Goal: Obtain resource: Download file/media

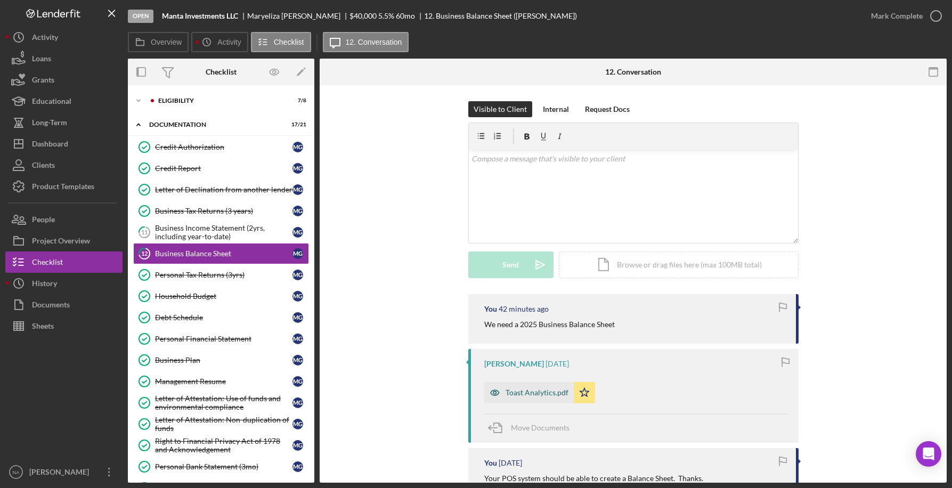
click at [530, 389] on div "Toast Analytics.pdf" at bounding box center [536, 392] width 63 height 9
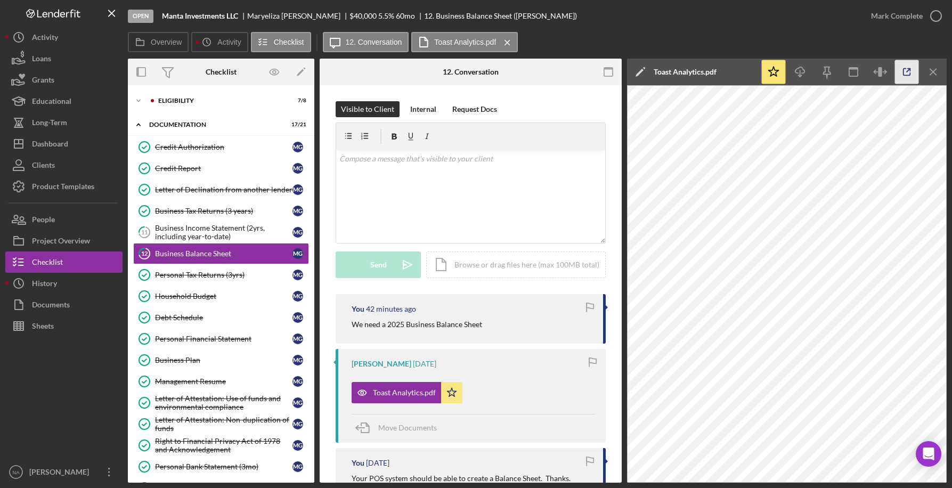
click at [905, 69] on icon "button" at bounding box center [906, 72] width 7 height 7
